Goal: Task Accomplishment & Management: Use online tool/utility

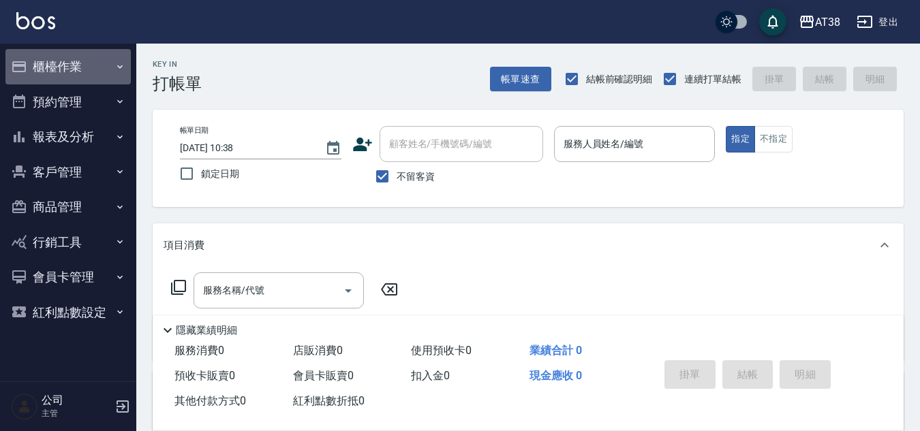
drag, startPoint x: 71, startPoint y: 62, endPoint x: 61, endPoint y: 75, distance: 16.5
click at [67, 69] on button "櫃檯作業" at bounding box center [67, 66] width 125 height 35
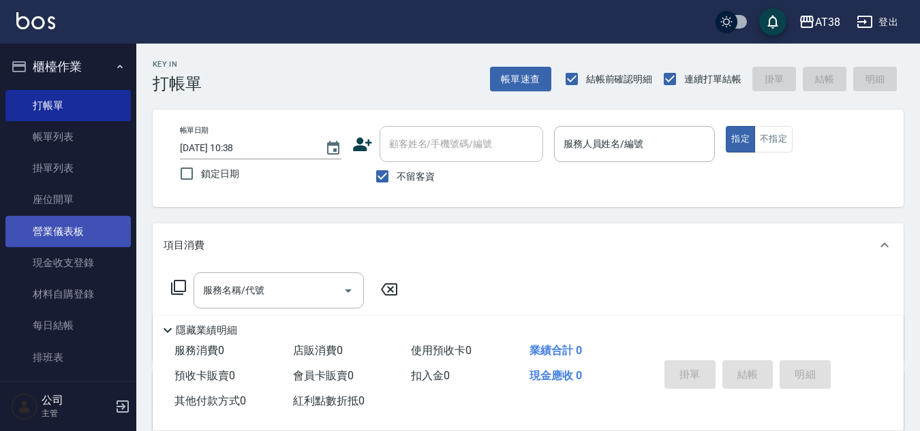
scroll to position [136, 0]
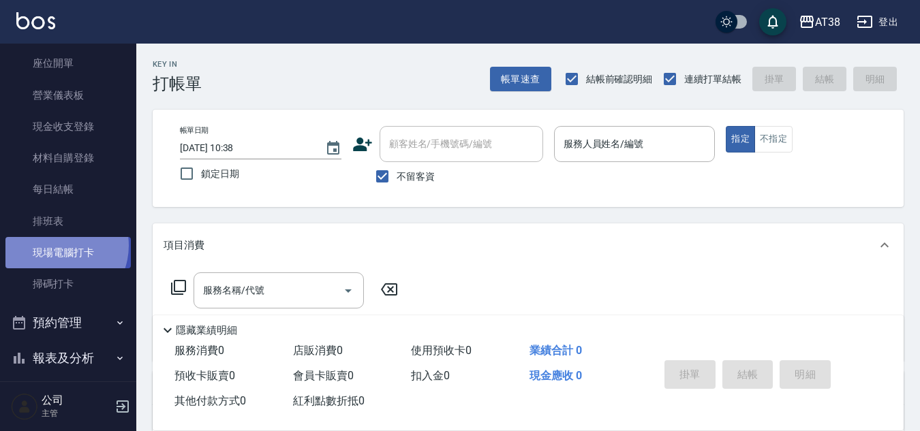
click at [56, 246] on link "現場電腦打卡" at bounding box center [67, 252] width 125 height 31
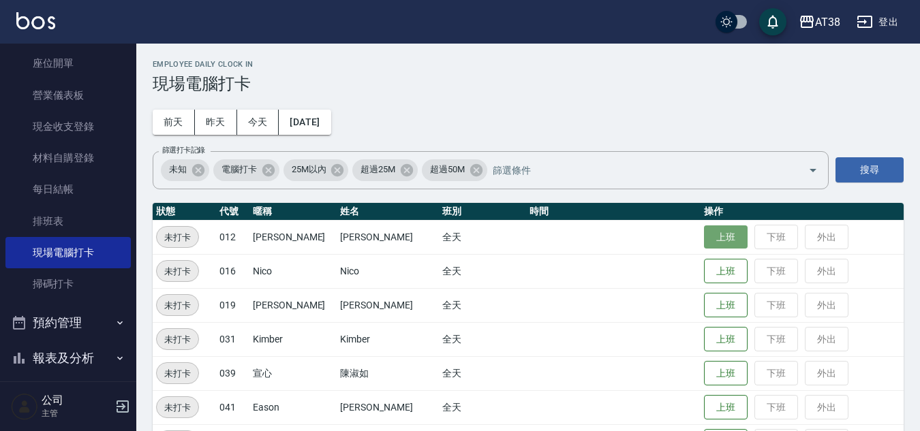
click at [704, 228] on button "上班" at bounding box center [726, 238] width 44 height 24
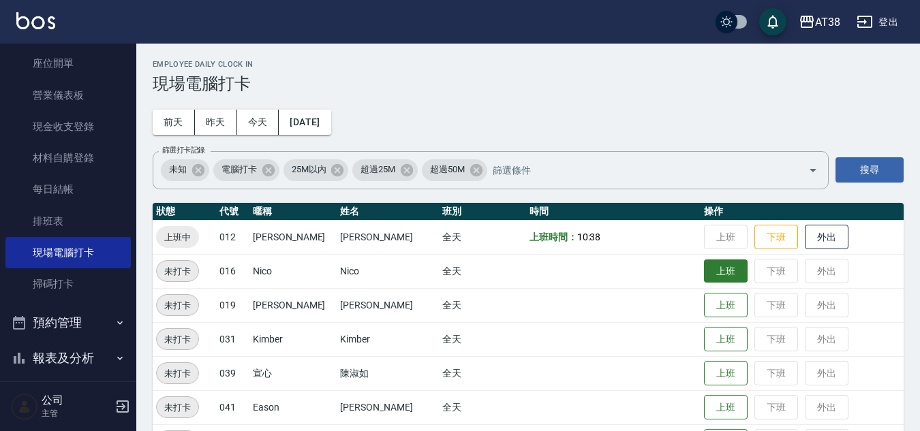
click at [714, 274] on button "上班" at bounding box center [726, 272] width 44 height 24
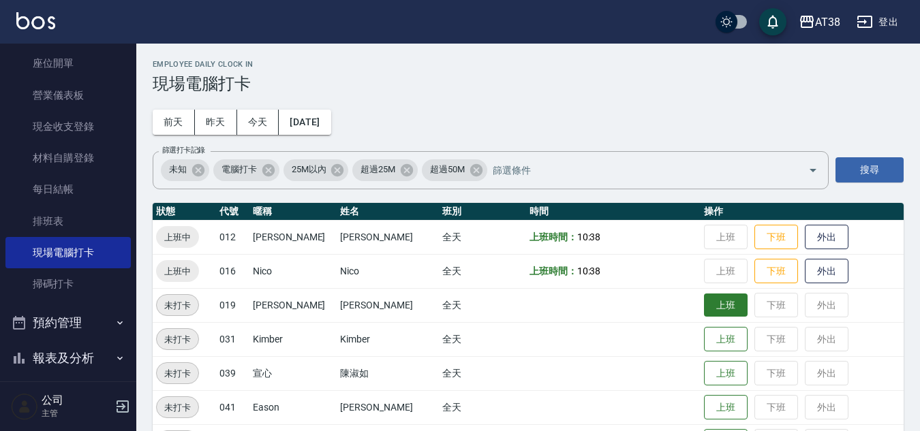
click at [725, 303] on button "上班" at bounding box center [726, 306] width 44 height 24
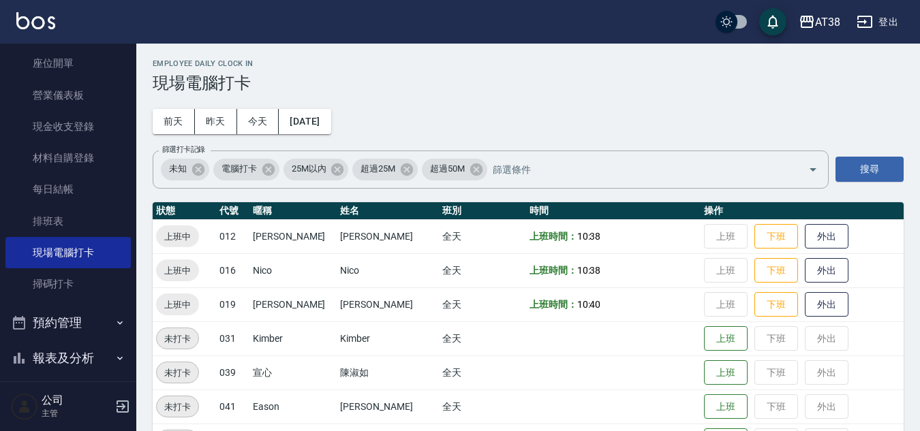
scroll to position [44, 0]
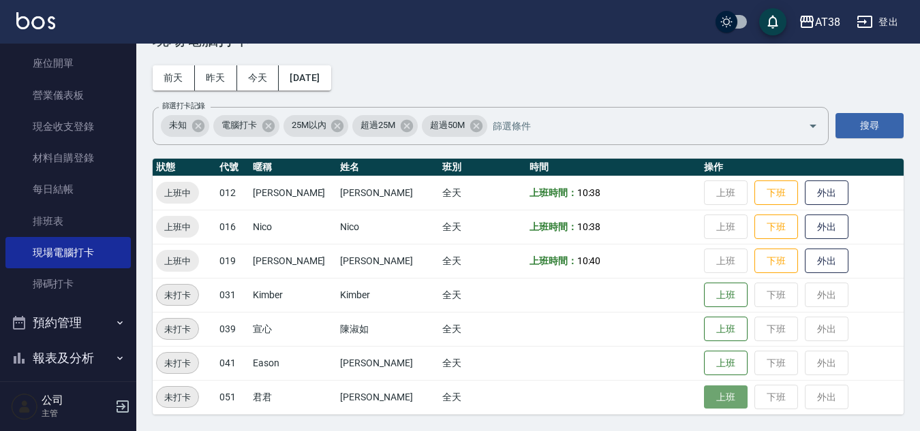
click at [704, 399] on button "上班" at bounding box center [726, 398] width 44 height 24
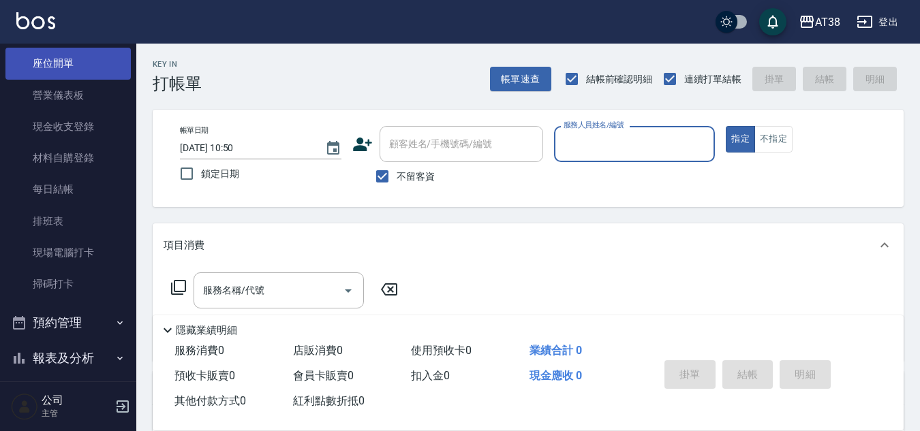
click at [55, 67] on link "座位開單" at bounding box center [67, 63] width 125 height 31
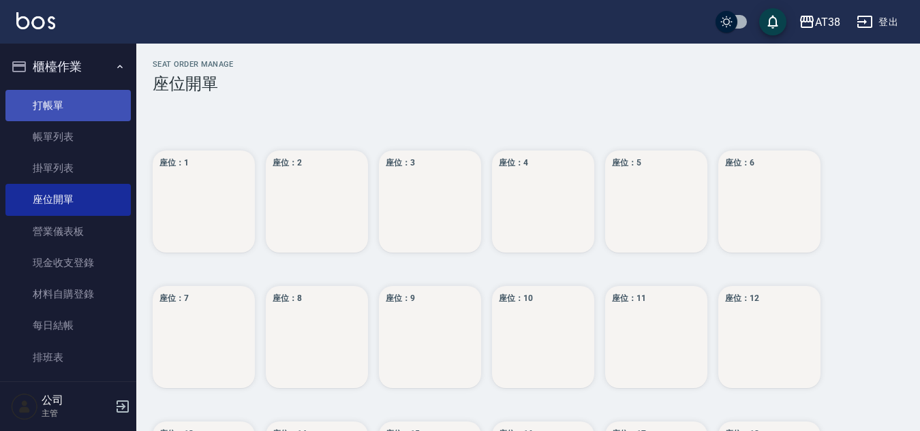
click at [106, 106] on link "打帳單" at bounding box center [67, 105] width 125 height 31
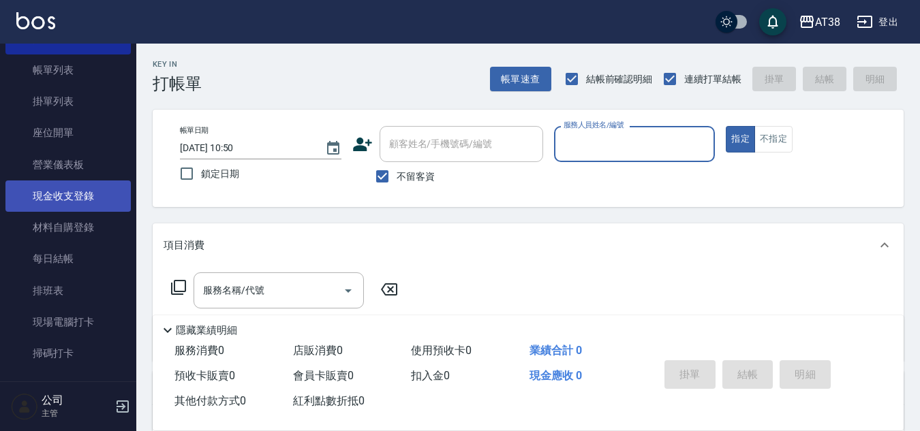
scroll to position [204, 0]
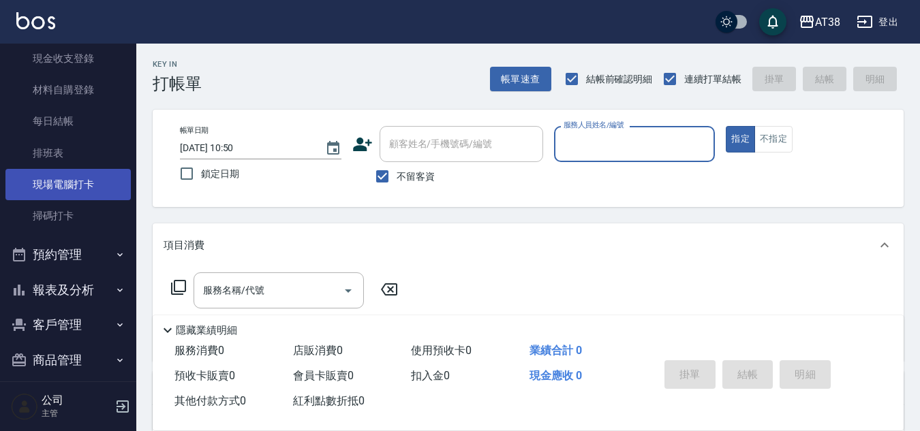
click at [65, 188] on link "現場電腦打卡" at bounding box center [67, 184] width 125 height 31
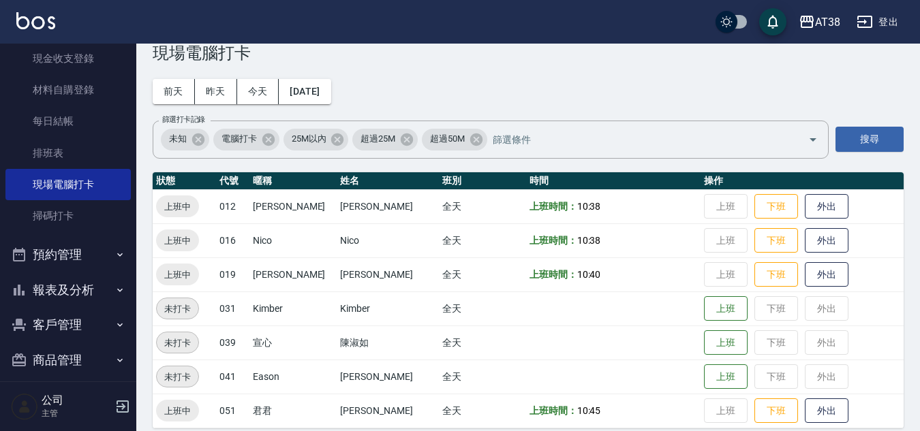
scroll to position [44, 0]
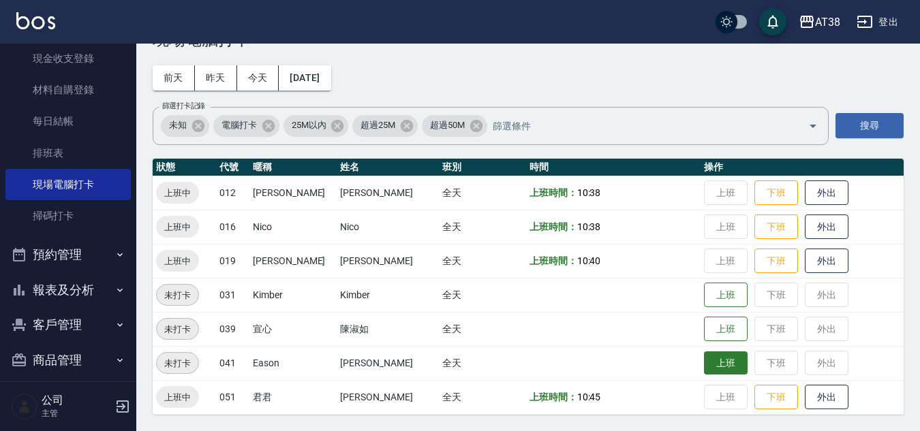
click at [709, 369] on button "上班" at bounding box center [726, 364] width 44 height 24
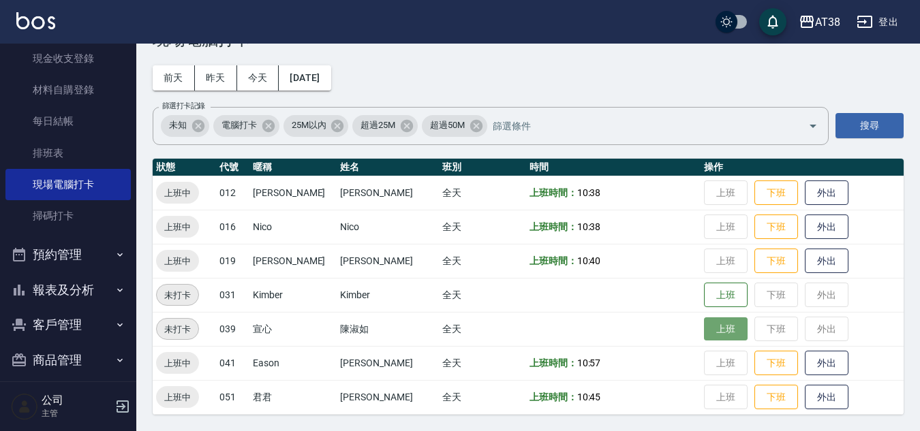
click at [713, 328] on button "上班" at bounding box center [726, 330] width 44 height 24
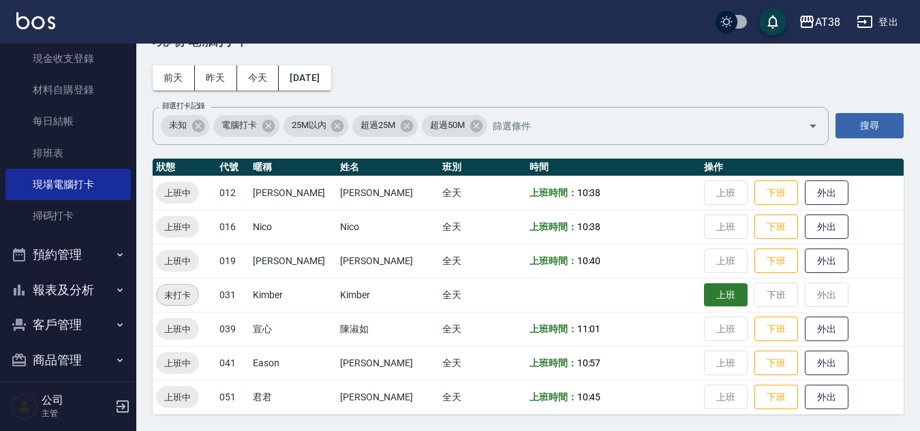
click at [705, 304] on button "上班" at bounding box center [726, 295] width 44 height 24
